Goal: Task Accomplishment & Management: Complete application form

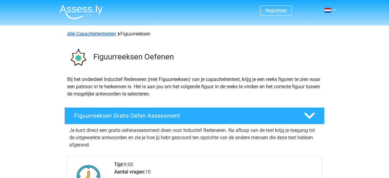
click at [93, 34] on link "Alle Capaciteitentesten" at bounding box center [91, 34] width 49 height 6
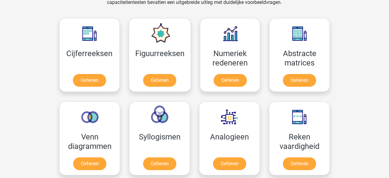
scroll to position [269, 0]
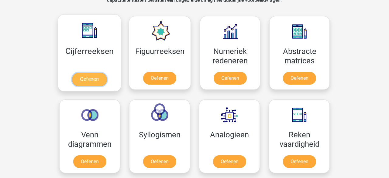
click at [94, 81] on link "Oefenen" at bounding box center [89, 79] width 35 height 13
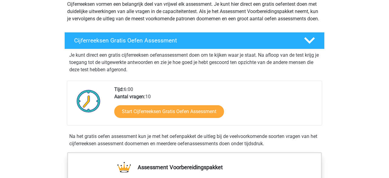
scroll to position [76, 0]
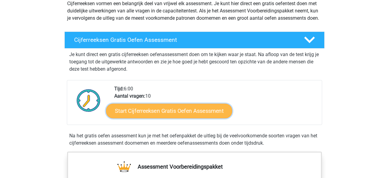
click at [196, 114] on link "Start Cijferreeksen Gratis Oefen Assessment" at bounding box center [169, 111] width 126 height 15
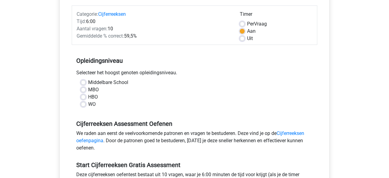
scroll to position [74, 0]
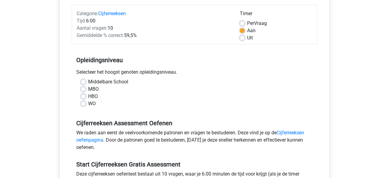
click at [88, 81] on label "Middelbare School" at bounding box center [108, 81] width 40 height 7
click at [85, 81] on input "Middelbare School" at bounding box center [83, 81] width 5 height 6
radio input "true"
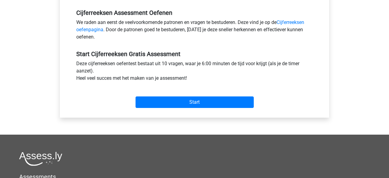
scroll to position [186, 0]
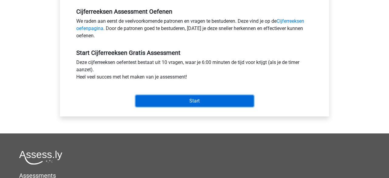
click at [211, 102] on input "Start" at bounding box center [195, 101] width 118 height 12
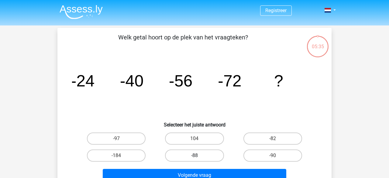
click at [206, 158] on label "-88" at bounding box center [194, 156] width 59 height 12
click at [199, 158] on input "-88" at bounding box center [197, 158] width 4 height 4
radio input "true"
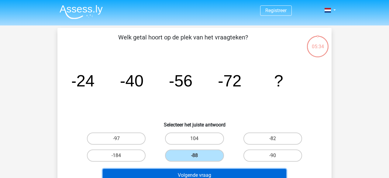
click at [230, 172] on button "Volgende vraag" at bounding box center [195, 175] width 184 height 13
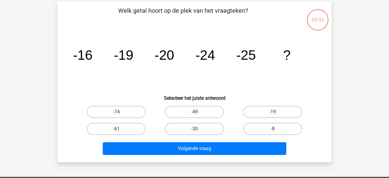
scroll to position [28, 0]
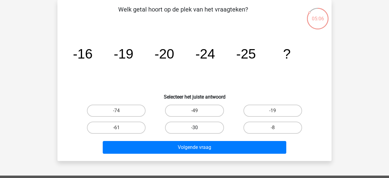
click at [189, 131] on label "-30" at bounding box center [194, 128] width 59 height 12
click at [195, 131] on input "-30" at bounding box center [197, 130] width 4 height 4
radio input "true"
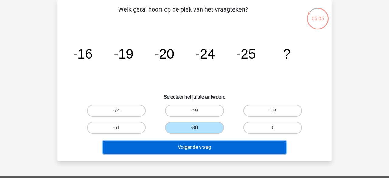
click at [215, 142] on button "Volgende vraag" at bounding box center [195, 147] width 184 height 13
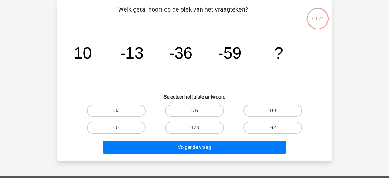
click at [277, 132] on label "-92" at bounding box center [273, 128] width 59 height 12
click at [277, 132] on input "-92" at bounding box center [275, 130] width 4 height 4
radio input "true"
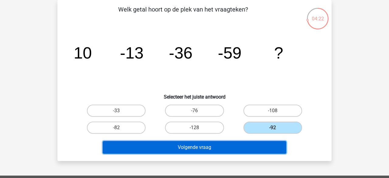
click at [263, 145] on button "Volgende vraag" at bounding box center [195, 147] width 184 height 13
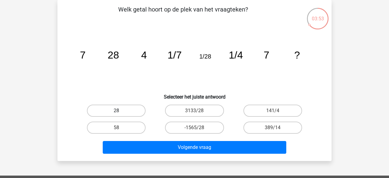
click at [124, 111] on label "28" at bounding box center [116, 111] width 59 height 12
click at [120, 111] on input "28" at bounding box center [118, 113] width 4 height 4
radio input "true"
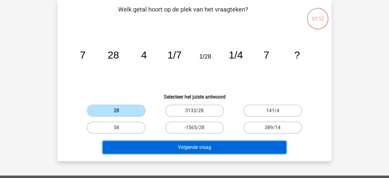
click at [201, 145] on button "Volgende vraag" at bounding box center [195, 147] width 184 height 13
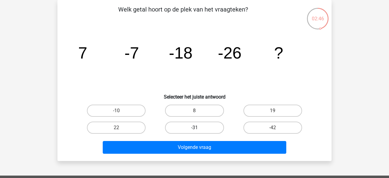
click at [202, 129] on label "-31" at bounding box center [194, 128] width 59 height 12
click at [199, 129] on input "-31" at bounding box center [197, 130] width 4 height 4
radio input "true"
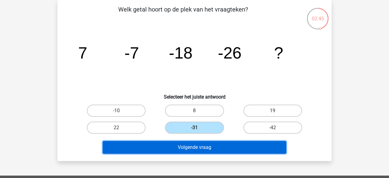
click at [213, 145] on button "Volgende vraag" at bounding box center [195, 147] width 184 height 13
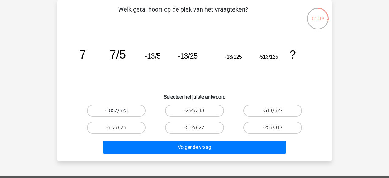
click at [133, 112] on label "-1857/625" at bounding box center [116, 111] width 59 height 12
click at [120, 112] on input "-1857/625" at bounding box center [118, 113] width 4 height 4
radio input "true"
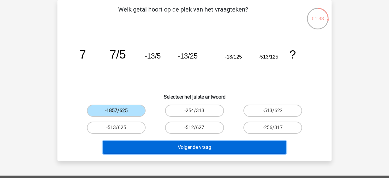
click at [209, 153] on button "Volgende vraag" at bounding box center [195, 147] width 184 height 13
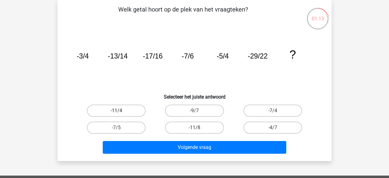
click at [130, 113] on label "-11/4" at bounding box center [116, 111] width 59 height 12
click at [120, 113] on input "-11/4" at bounding box center [118, 113] width 4 height 4
radio input "true"
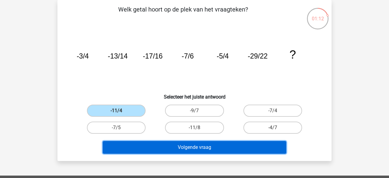
click at [209, 142] on button "Volgende vraag" at bounding box center [195, 147] width 184 height 13
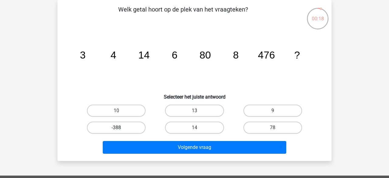
click at [136, 128] on label "-388" at bounding box center [116, 128] width 59 height 12
click at [120, 128] on input "-388" at bounding box center [118, 130] width 4 height 4
radio input "true"
click at [280, 125] on label "78" at bounding box center [273, 128] width 59 height 12
click at [277, 128] on input "78" at bounding box center [275, 130] width 4 height 4
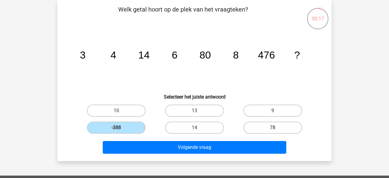
radio input "true"
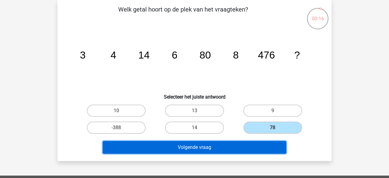
click at [251, 148] on button "Volgende vraag" at bounding box center [195, 147] width 184 height 13
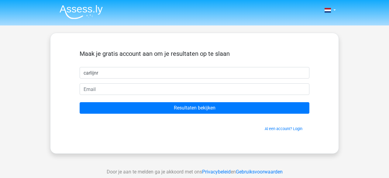
type input "carlijnr"
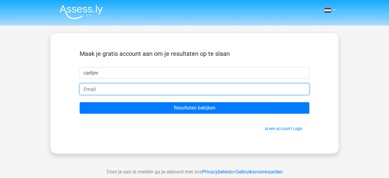
click at [151, 93] on input "email" at bounding box center [195, 90] width 230 height 12
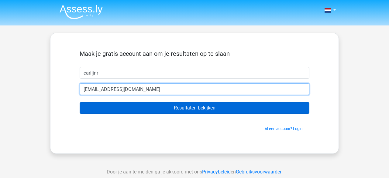
type input "carlijn.rijneveld1@gmail.com"
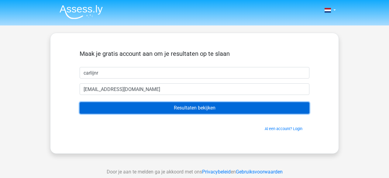
click at [124, 107] on input "Resultaten bekijken" at bounding box center [195, 108] width 230 height 12
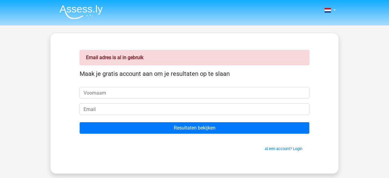
click at [276, 153] on div "Email adres is al in gebruik Maak je gratis account aan om je resultaten op te …" at bounding box center [194, 104] width 259 height 112
click at [282, 149] on link "Al een account? Login" at bounding box center [284, 149] width 38 height 5
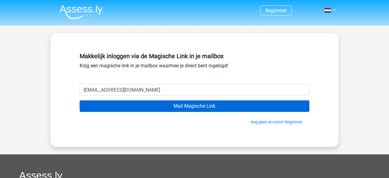
type input "[EMAIL_ADDRESS][DOMAIN_NAME]"
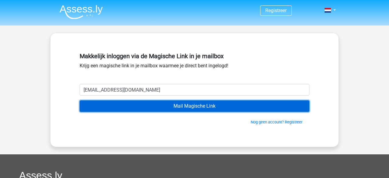
click at [160, 104] on input "Mail Magische Link" at bounding box center [195, 107] width 230 height 12
